Goal: Find specific page/section: Find specific page/section

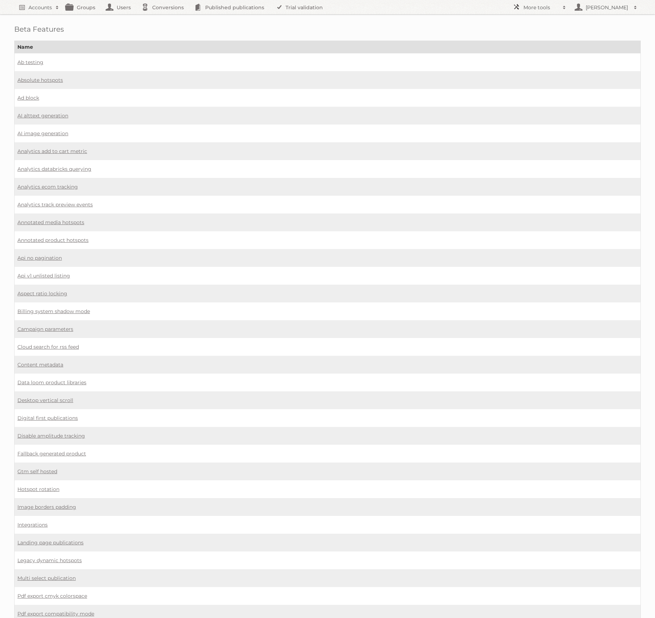
click at [561, 5] on span at bounding box center [564, 7] width 11 height 7
click at [537, 112] on link "Affiliates" at bounding box center [545, 116] width 70 height 11
